Goal: Book appointment/travel/reservation

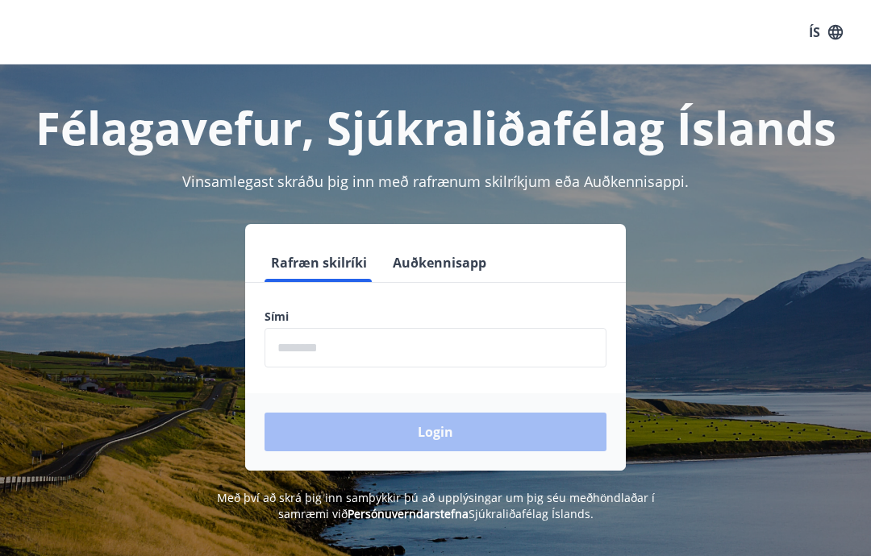
click at [371, 343] on input "phone" at bounding box center [435, 348] width 342 height 40
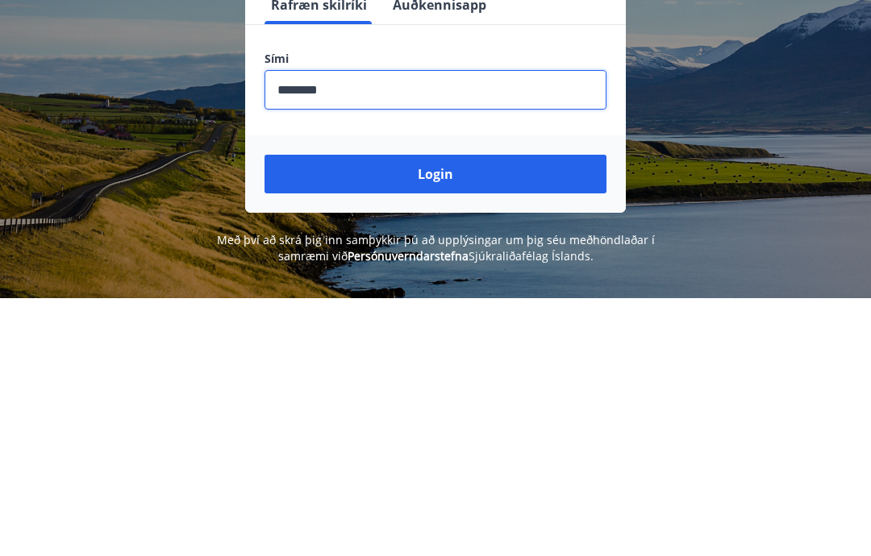
type input "********"
click at [447, 413] on button "Login" at bounding box center [435, 432] width 342 height 39
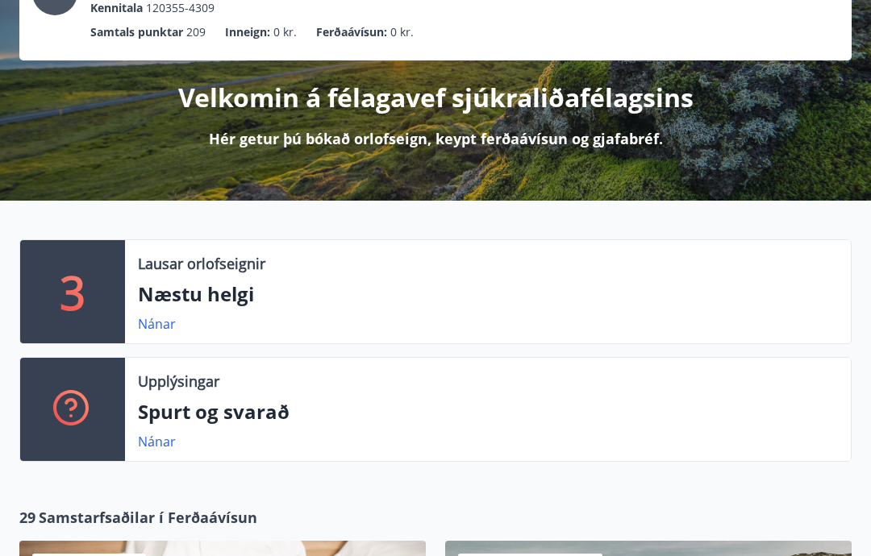
scroll to position [140, 0]
click at [243, 291] on p "Næstu helgi" at bounding box center [488, 294] width 700 height 27
click at [112, 300] on div "3" at bounding box center [72, 291] width 105 height 103
click at [169, 326] on link "Nánar" at bounding box center [157, 324] width 38 height 18
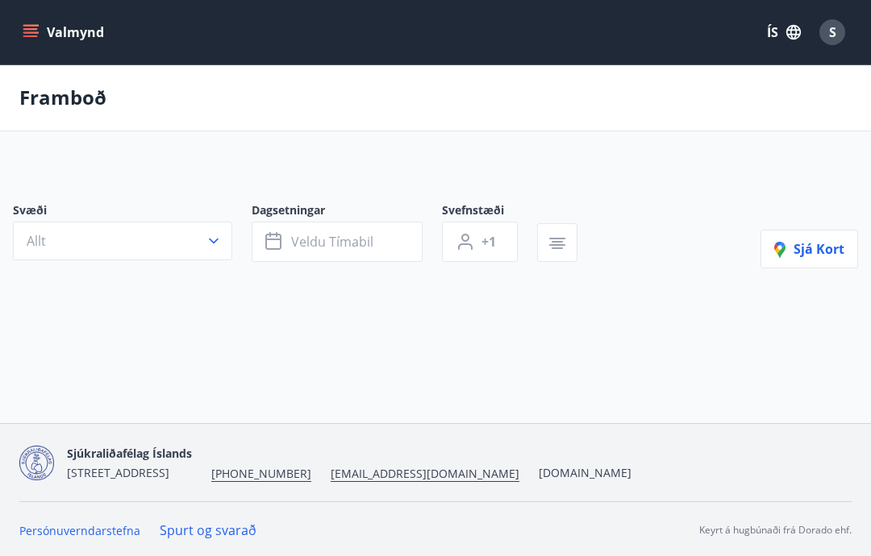
type input "*"
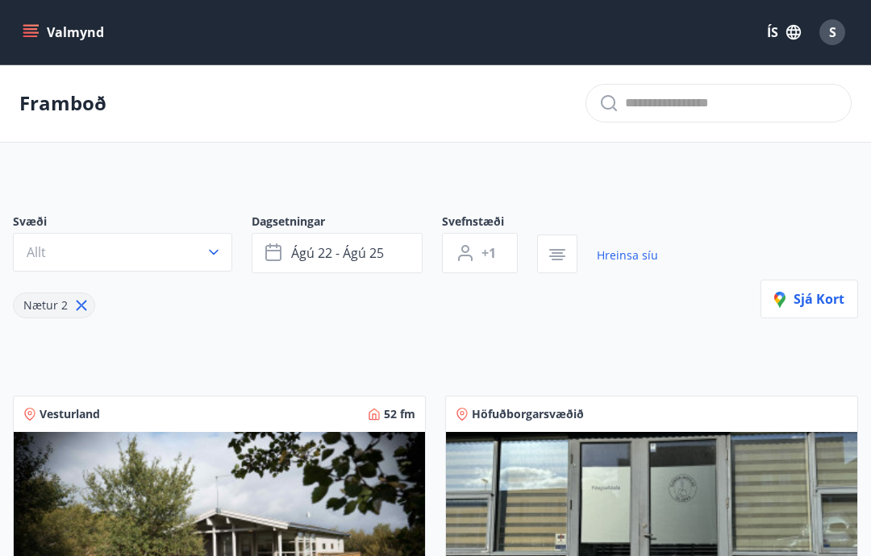
click at [31, 25] on icon "menu" at bounding box center [32, 26] width 18 height 2
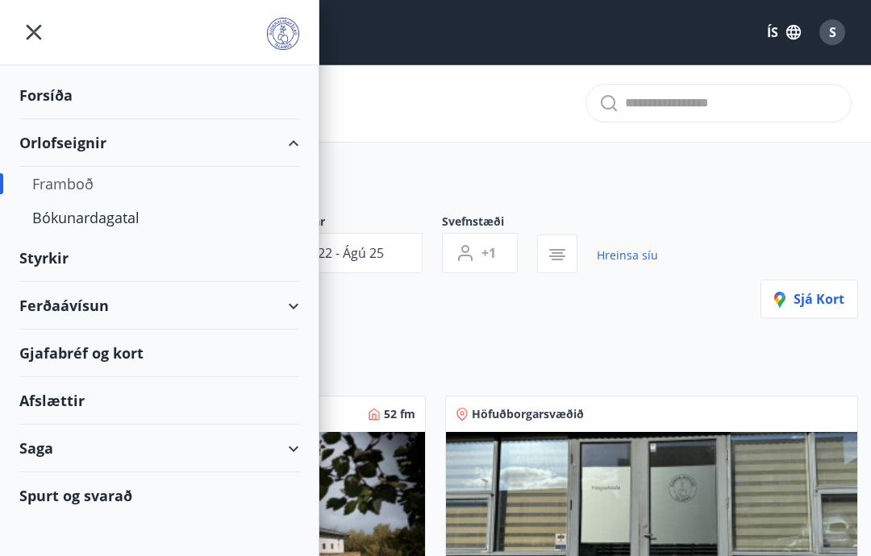
click at [118, 221] on div "Bókunardagatal" at bounding box center [159, 218] width 254 height 34
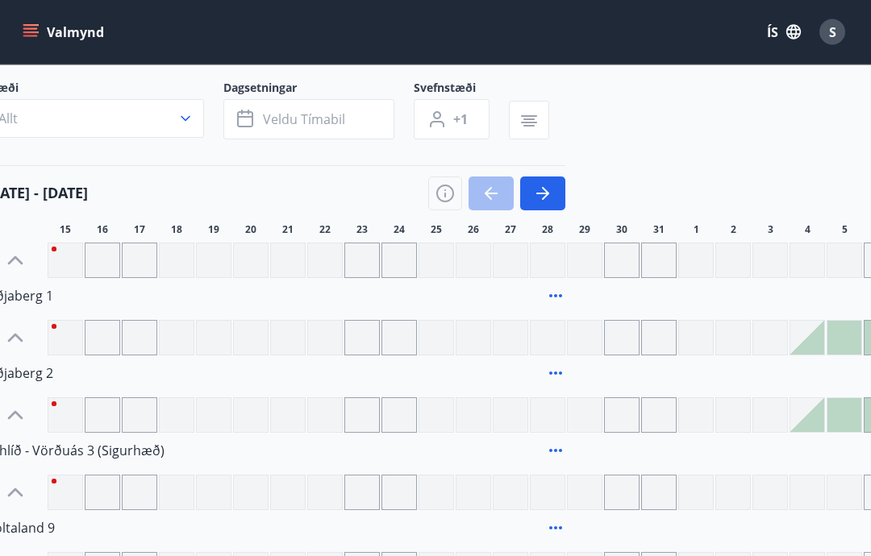
scroll to position [94, 35]
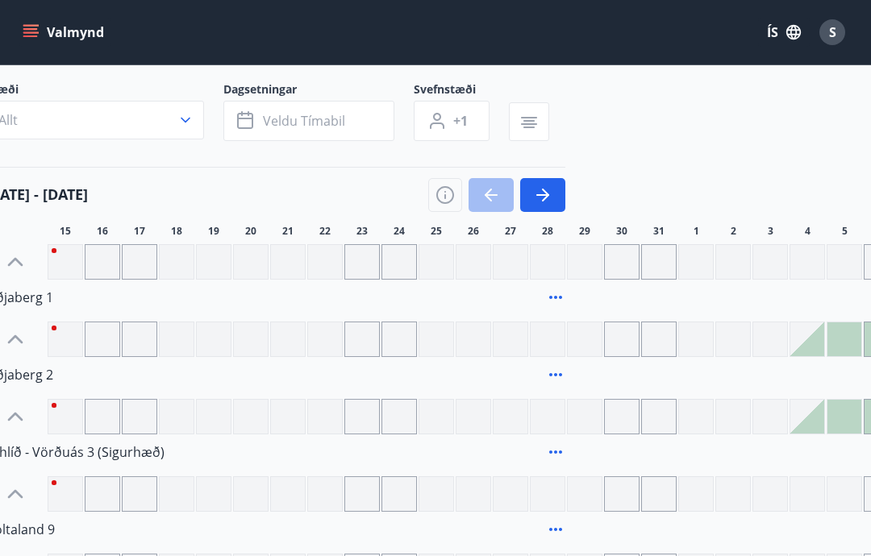
click at [813, 344] on div at bounding box center [807, 340] width 34 height 34
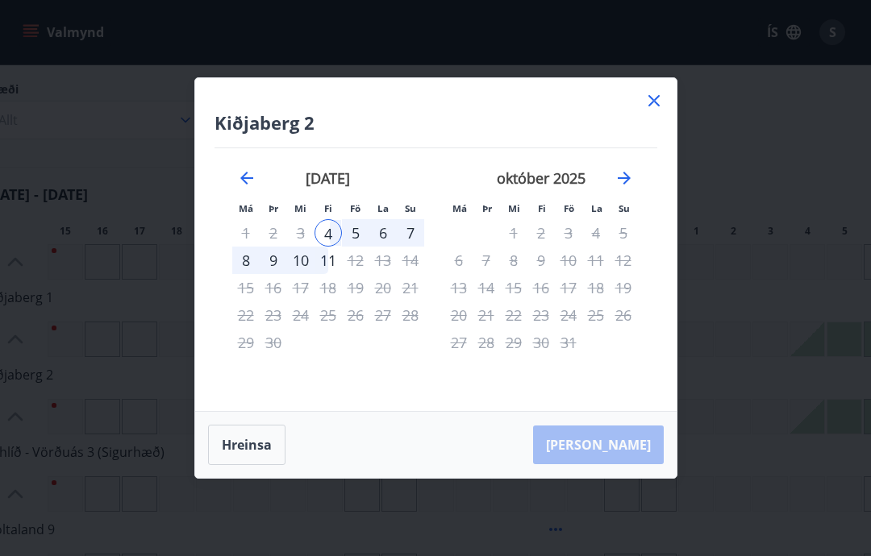
click at [645, 110] on icon at bounding box center [653, 100] width 19 height 19
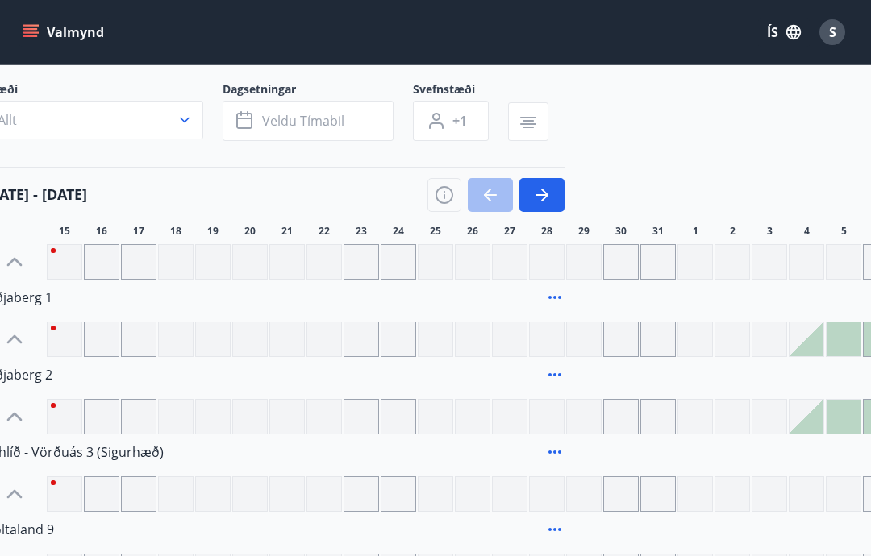
scroll to position [80, 35]
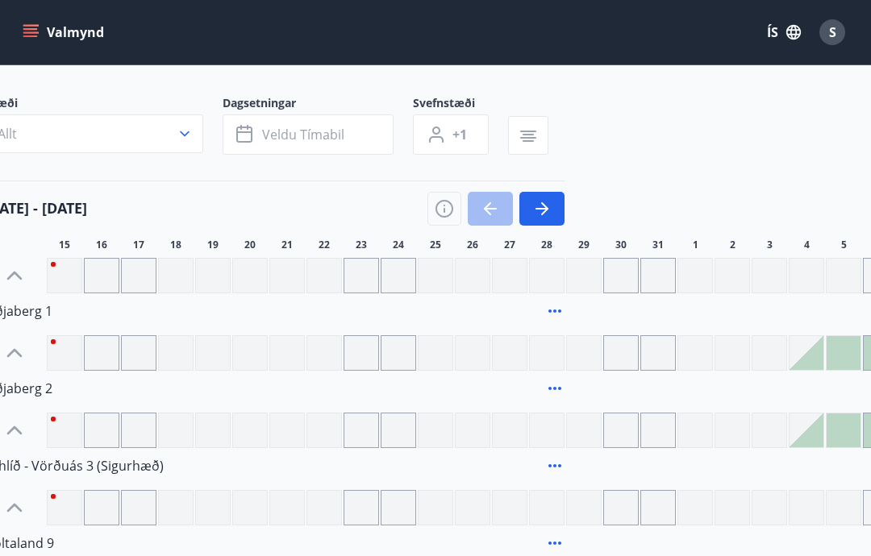
click at [822, 427] on div at bounding box center [806, 431] width 34 height 34
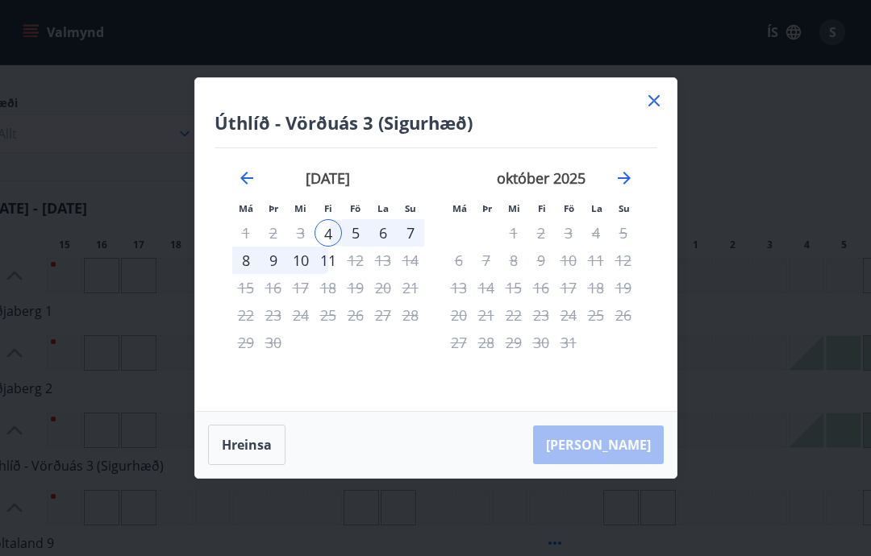
click at [663, 110] on icon at bounding box center [653, 100] width 19 height 19
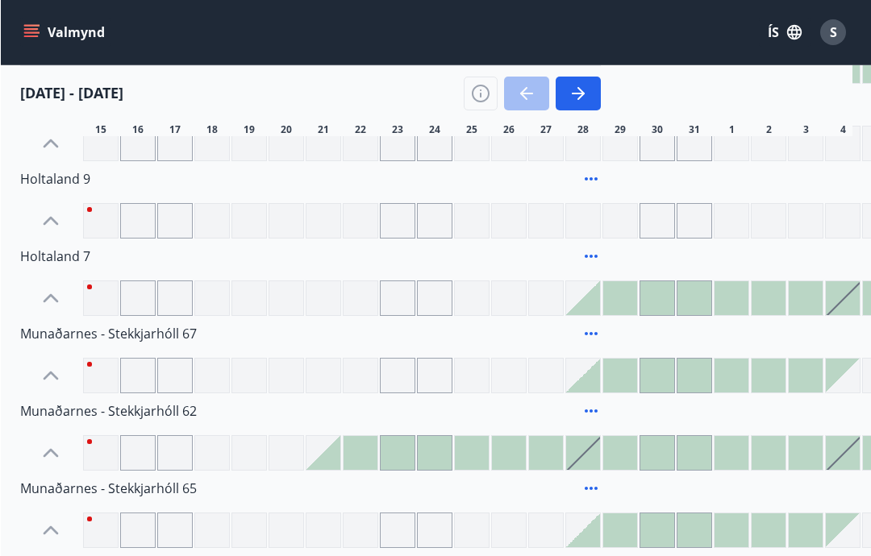
scroll to position [458, 0]
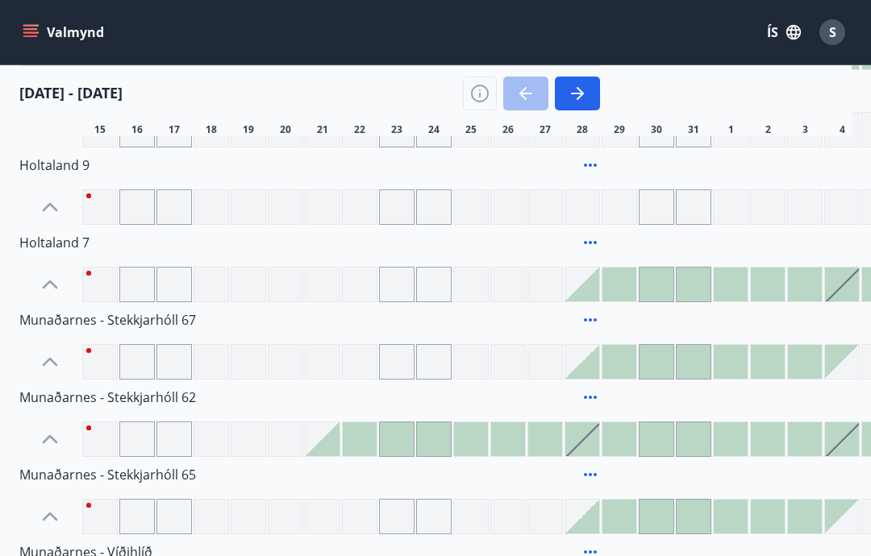
click at [331, 448] on div at bounding box center [323, 440] width 34 height 34
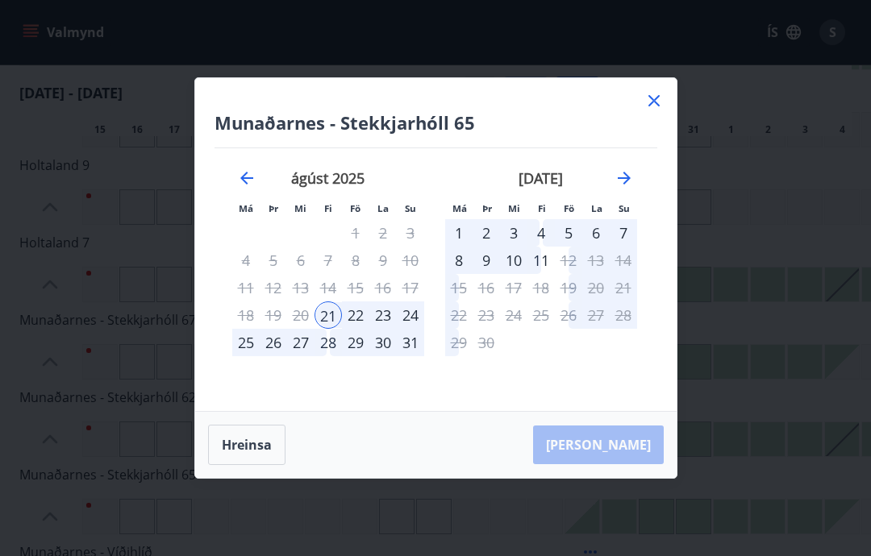
click at [662, 107] on icon at bounding box center [653, 100] width 19 height 19
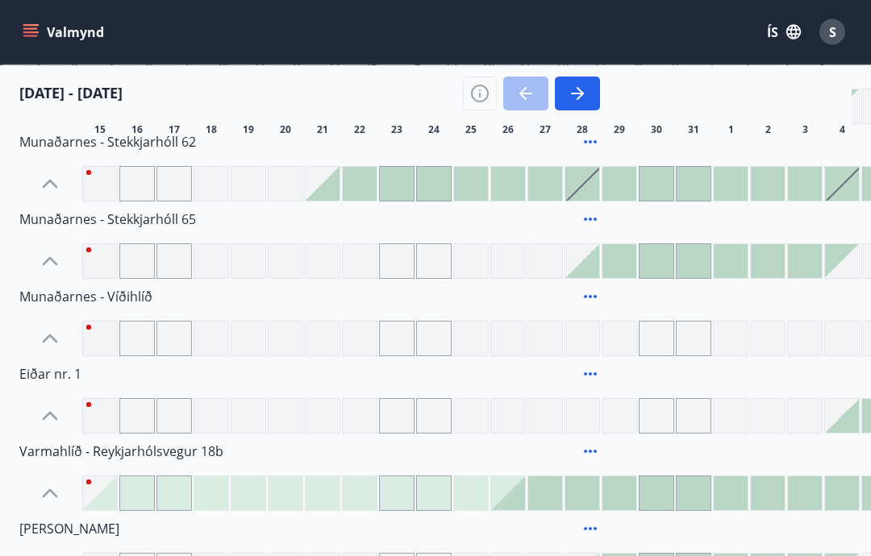
scroll to position [714, 0]
click at [523, 499] on div at bounding box center [508, 494] width 34 height 34
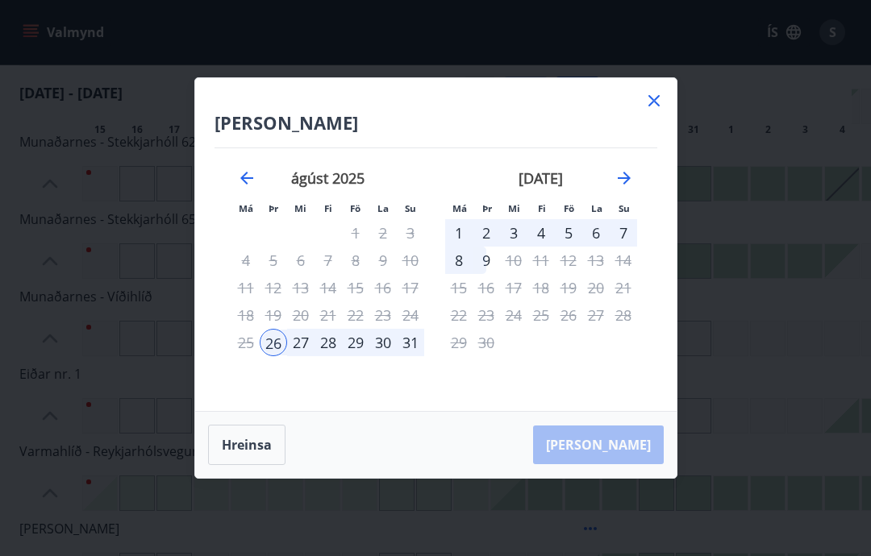
click at [660, 110] on icon at bounding box center [653, 100] width 19 height 19
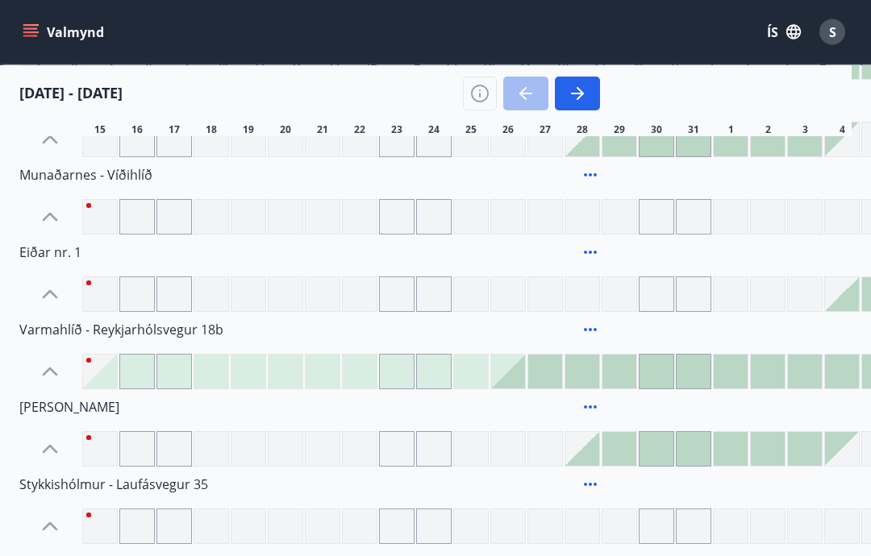
scroll to position [839, 0]
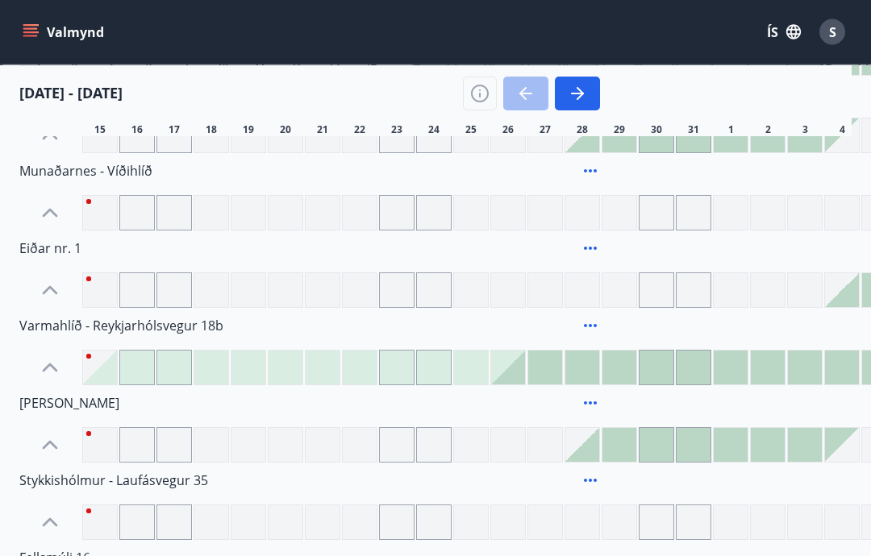
click at [595, 448] on div at bounding box center [582, 446] width 34 height 34
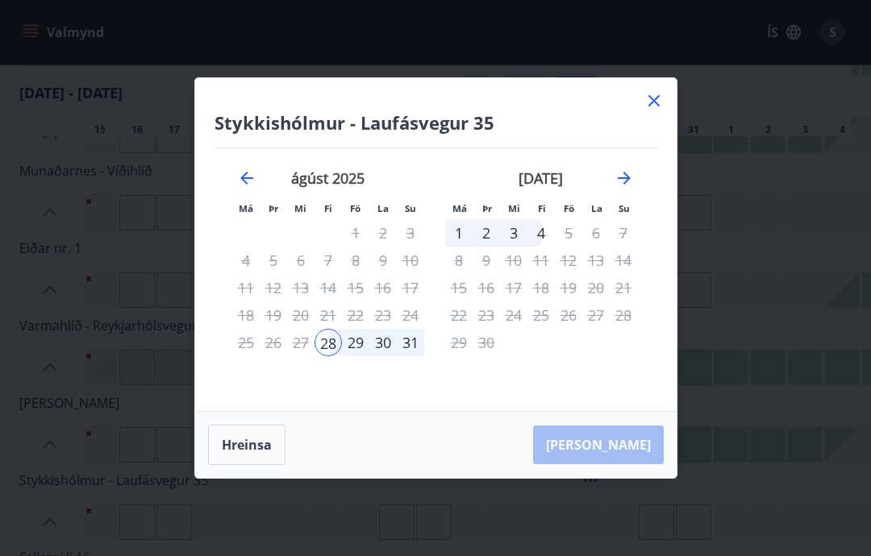
click at [660, 110] on icon at bounding box center [653, 100] width 19 height 19
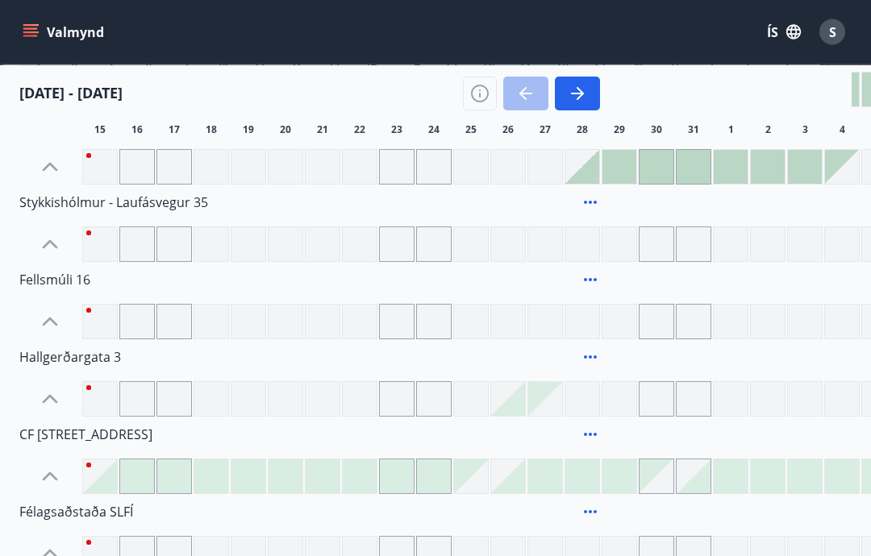
scroll to position [1118, 0]
click at [111, 473] on div at bounding box center [100, 477] width 34 height 34
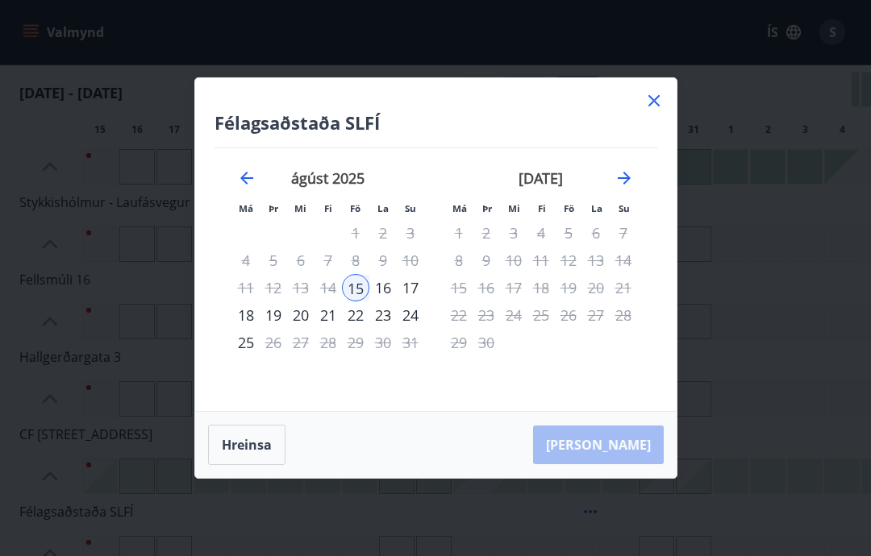
click at [662, 110] on icon at bounding box center [653, 100] width 19 height 19
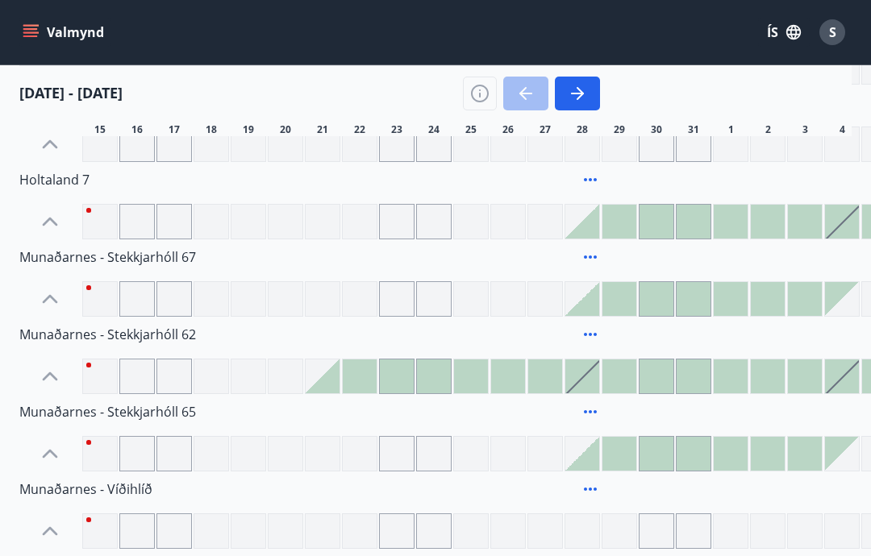
scroll to position [519, 0]
click at [334, 383] on div at bounding box center [323, 378] width 34 height 34
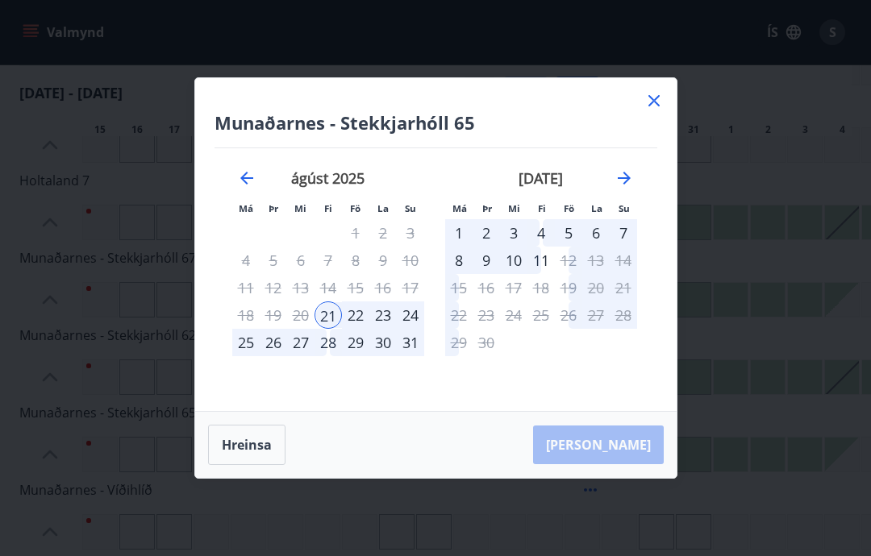
click at [662, 102] on icon at bounding box center [653, 100] width 19 height 19
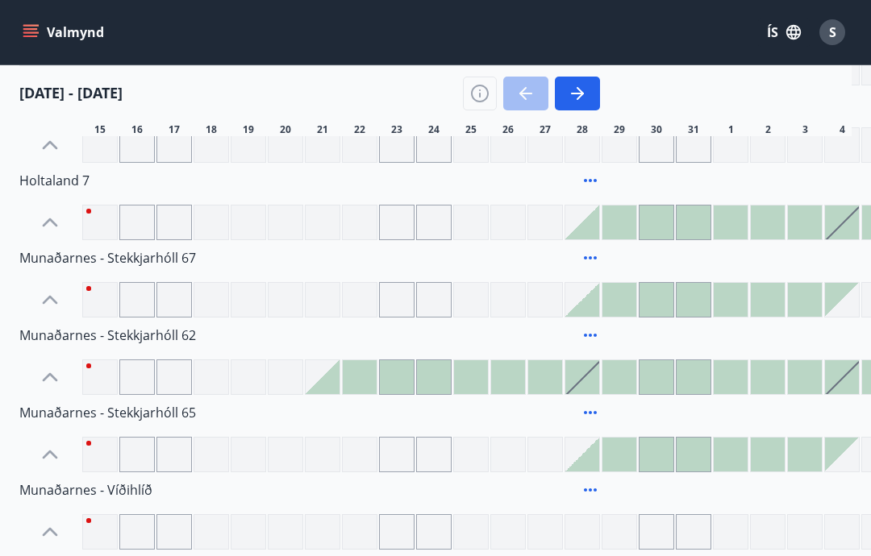
click at [153, 410] on span "Munaðarnes - Stekkjarhóll 65" at bounding box center [107, 413] width 177 height 18
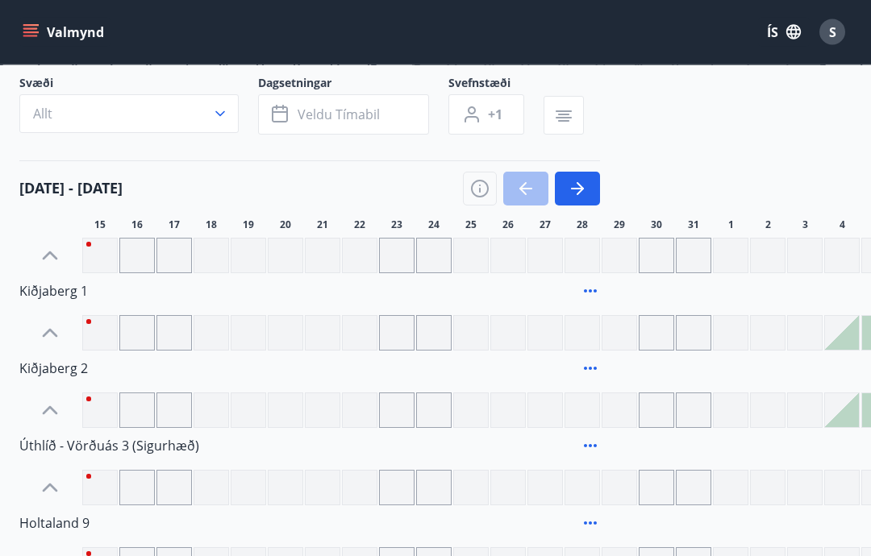
scroll to position [94, 0]
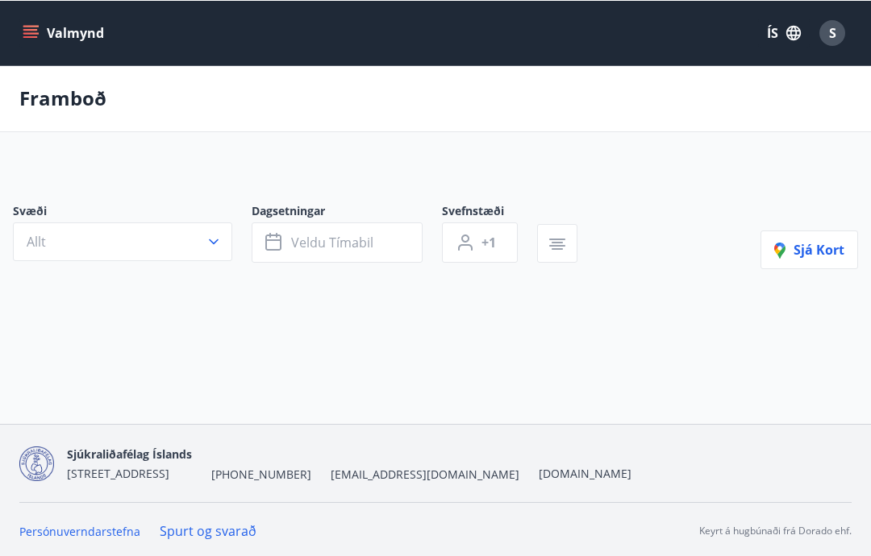
scroll to position [67, 0]
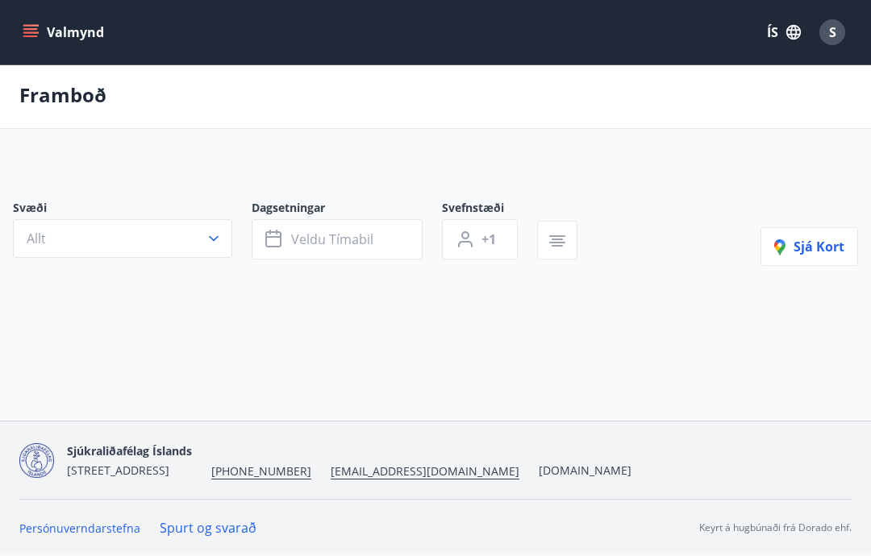
type input "*"
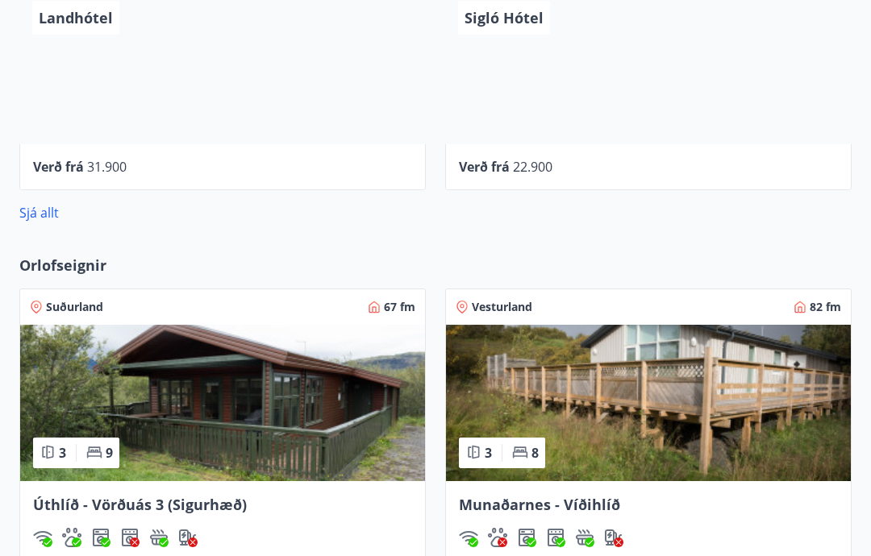
scroll to position [897, 0]
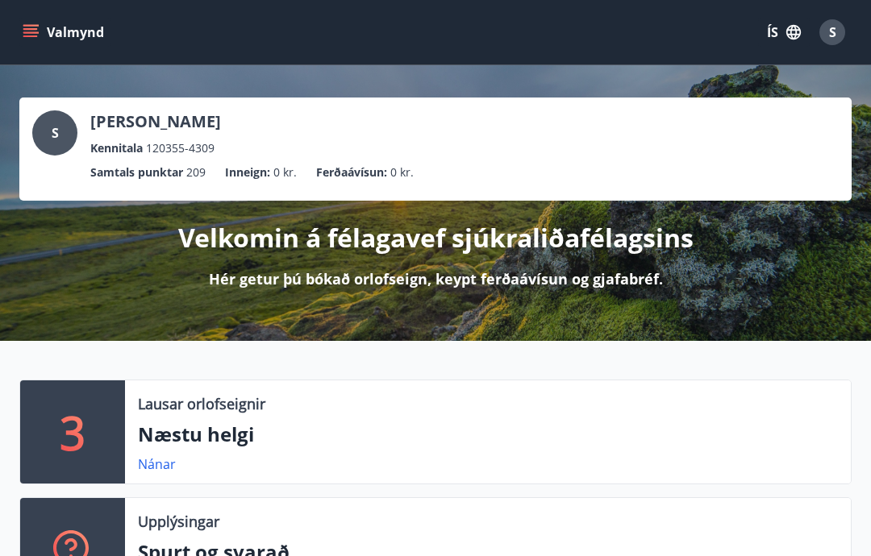
click at [32, 22] on button "Valmynd" at bounding box center [64, 32] width 91 height 29
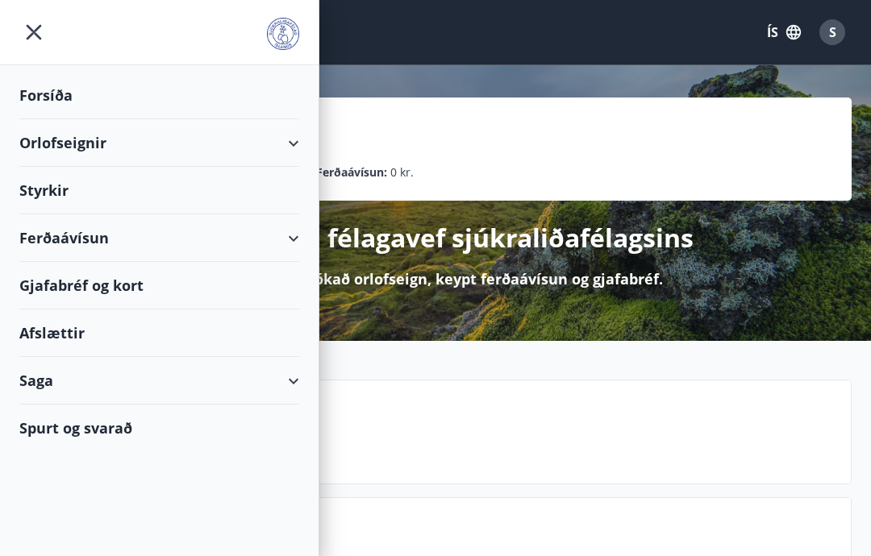
click at [135, 146] on div "Orlofseignir" at bounding box center [159, 143] width 280 height 48
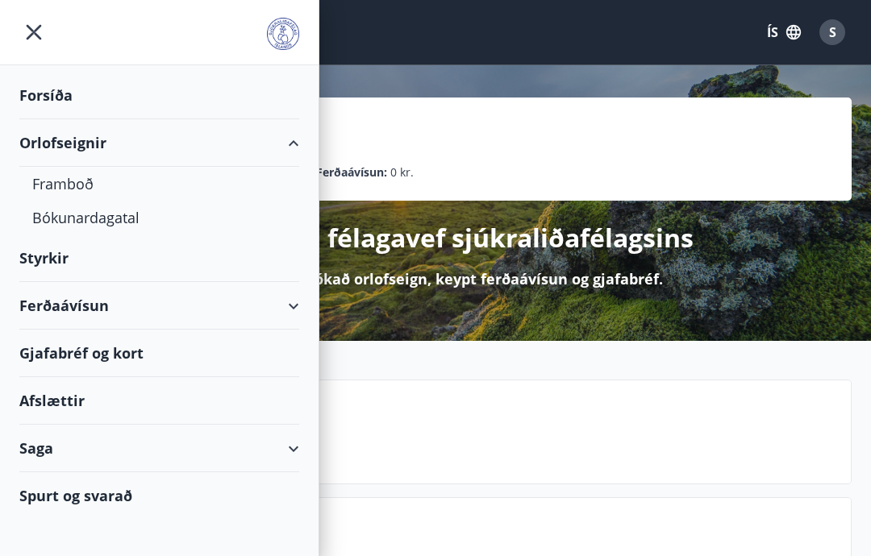
click at [123, 216] on div "Bókunardagatal" at bounding box center [159, 218] width 254 height 34
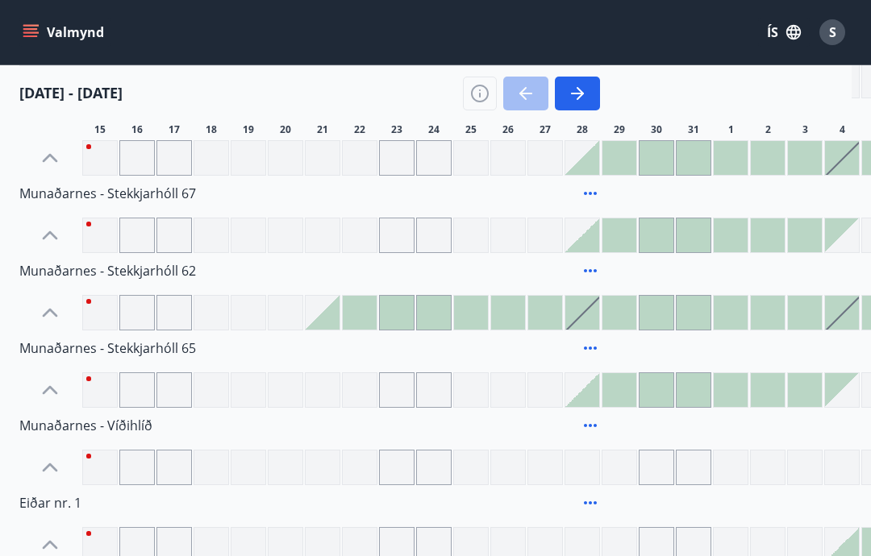
scroll to position [582, 0]
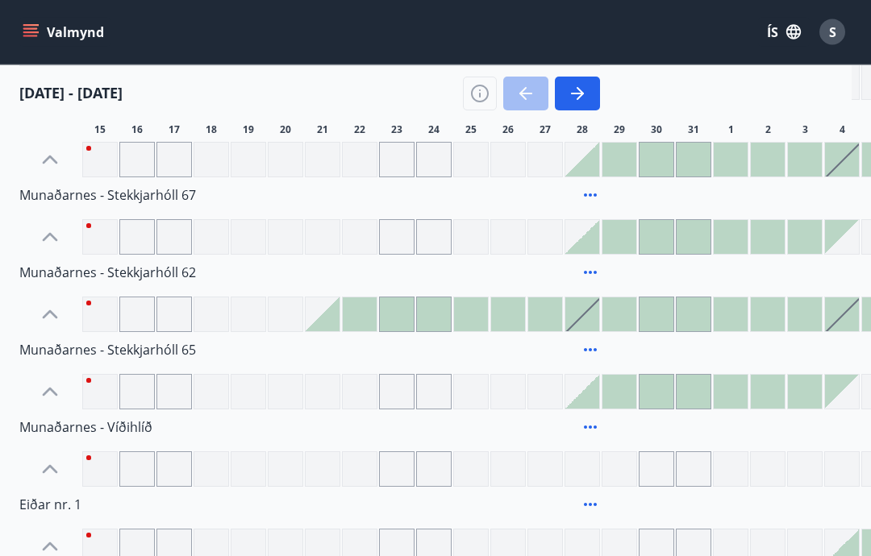
click at [841, 34] on div "S" at bounding box center [832, 32] width 26 height 26
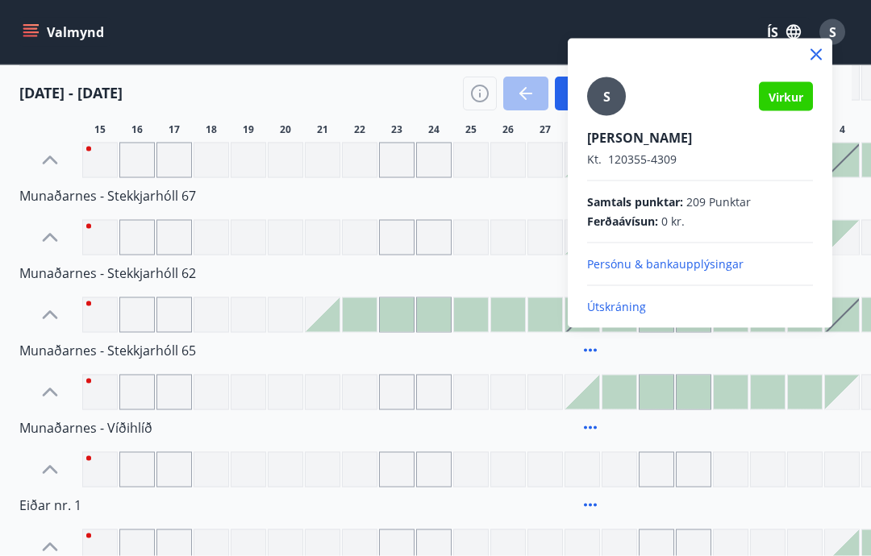
scroll to position [583, 0]
click at [647, 308] on p "Útskráning" at bounding box center [700, 307] width 226 height 16
click at [825, 48] on icon at bounding box center [815, 54] width 19 height 19
